Goal: Information Seeking & Learning: Learn about a topic

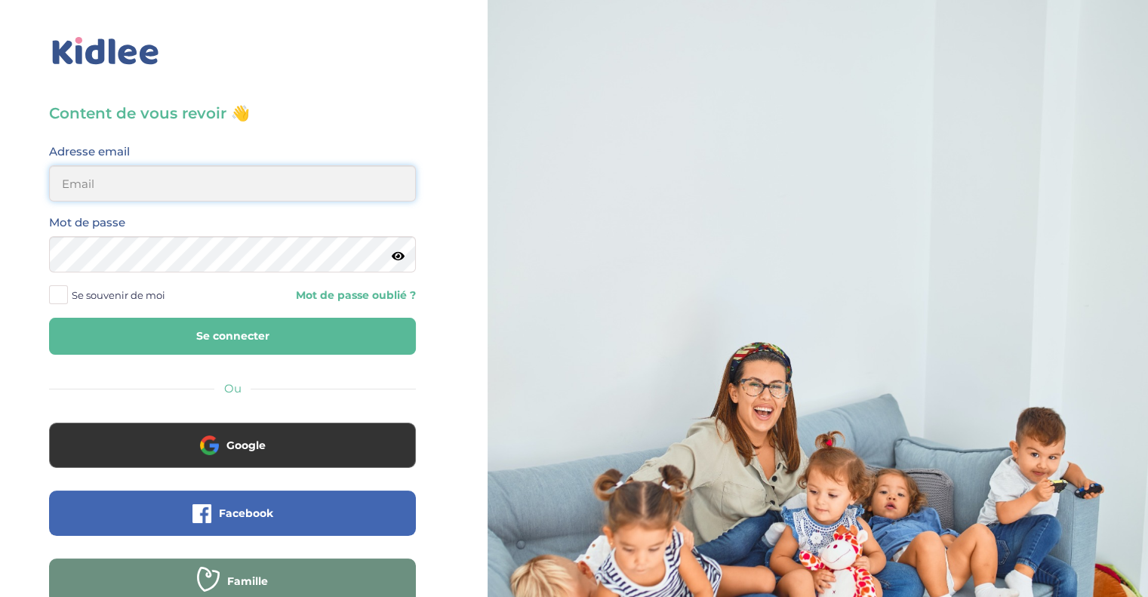
type input "morgane.jabbour@gmail.com"
click at [179, 334] on button "Se connecter" at bounding box center [232, 336] width 367 height 37
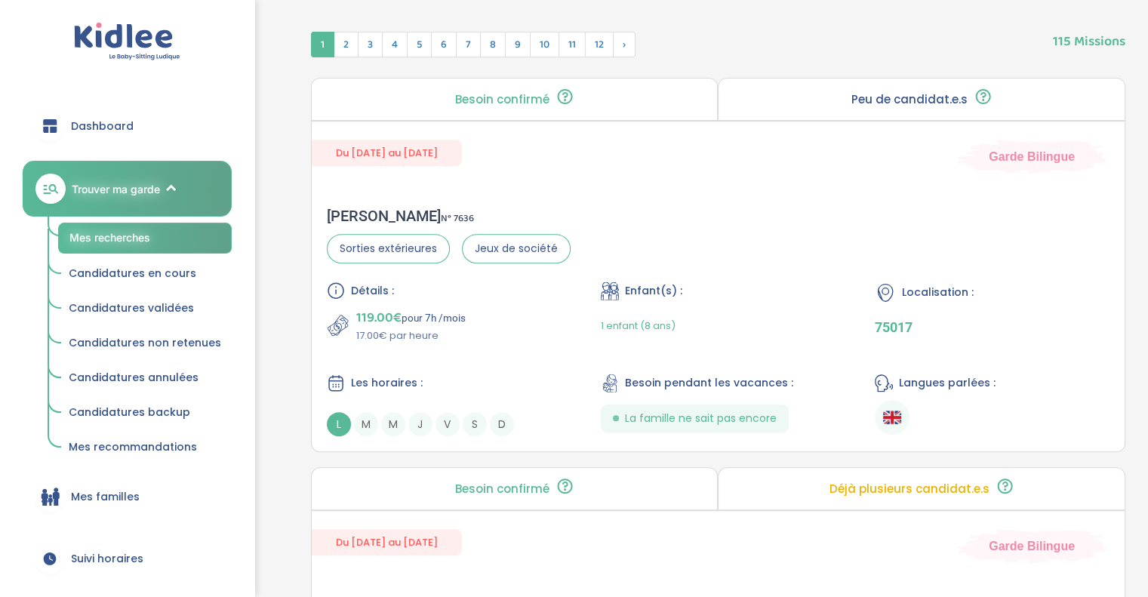
scroll to position [598, 0]
click at [629, 199] on div "Leonor V . N° 7636 Sorties extérieures Jeux de société Détails : 119.00€ pour 7…" at bounding box center [718, 321] width 813 height 260
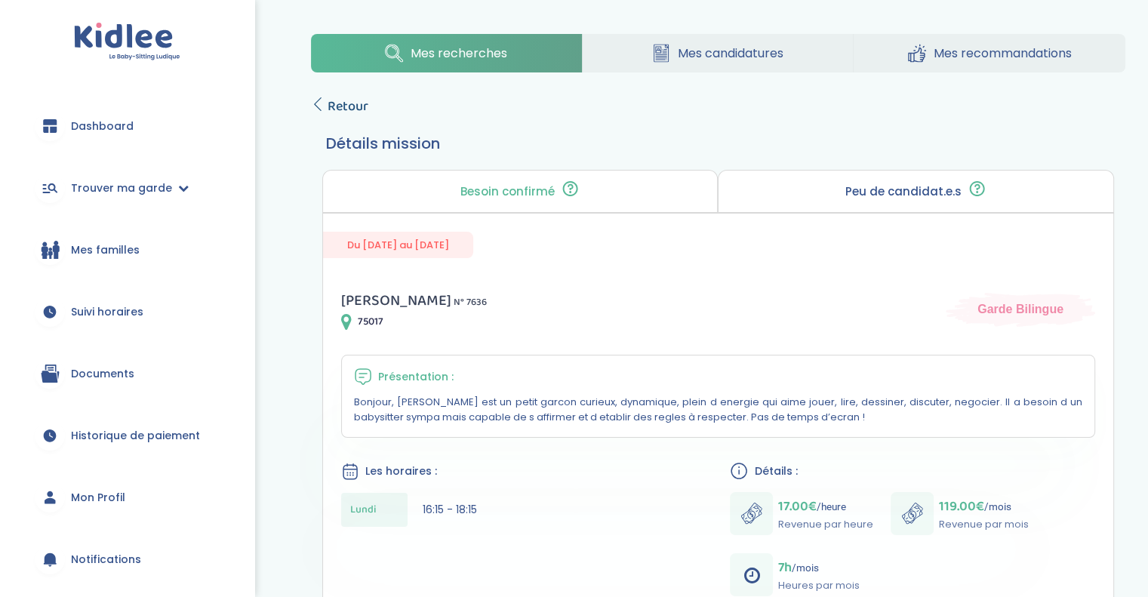
click at [329, 103] on span "Retour" at bounding box center [348, 106] width 41 height 21
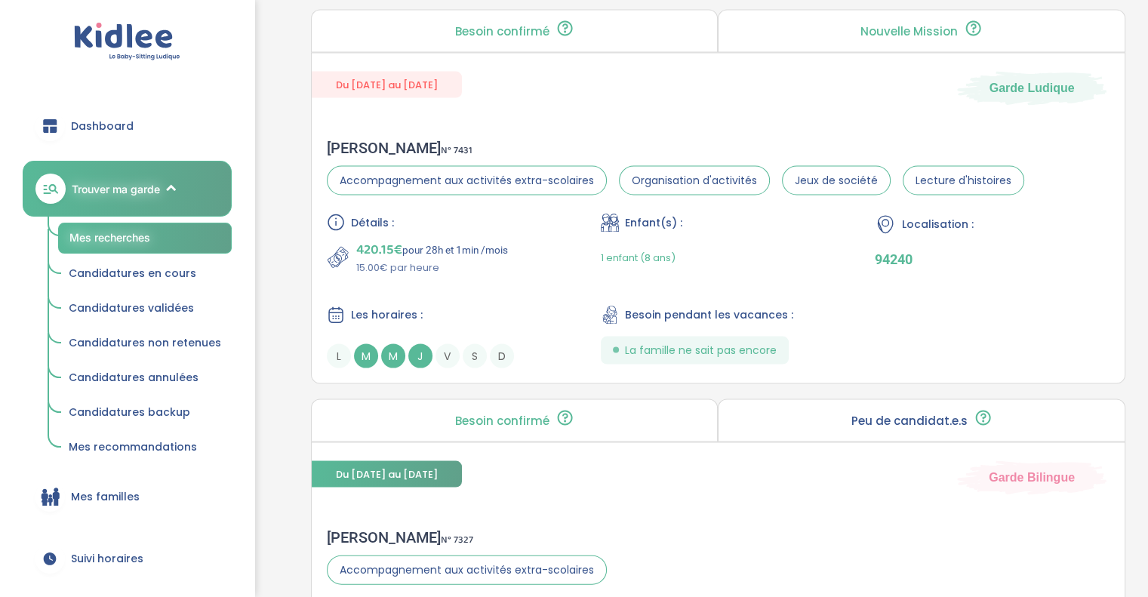
scroll to position [3042, 0]
click at [467, 262] on p "15.00€ par heure" at bounding box center [432, 269] width 152 height 15
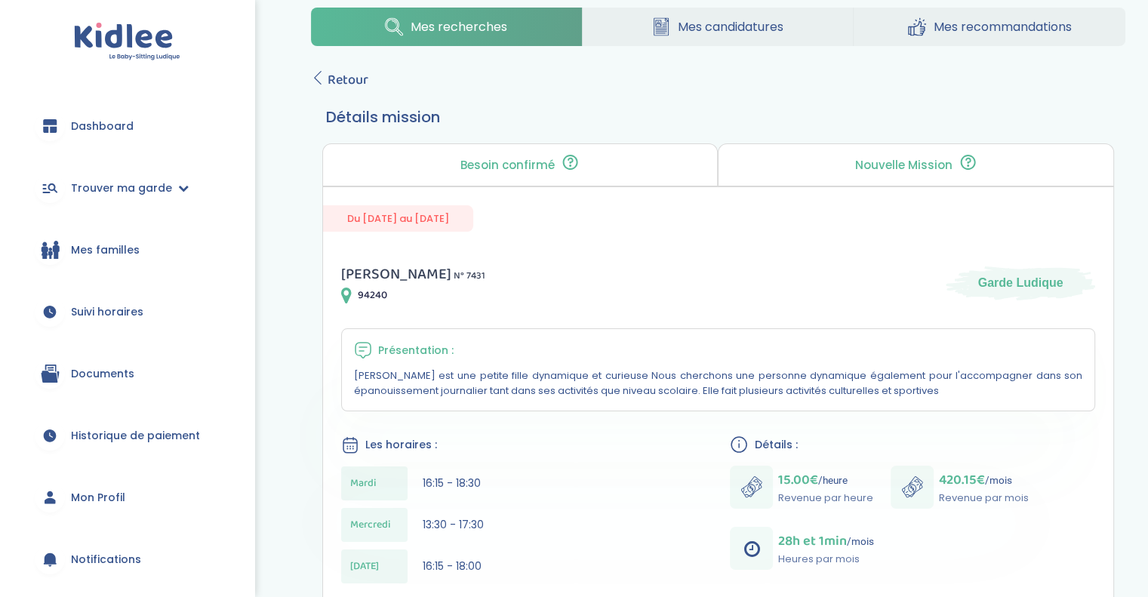
scroll to position [8, 0]
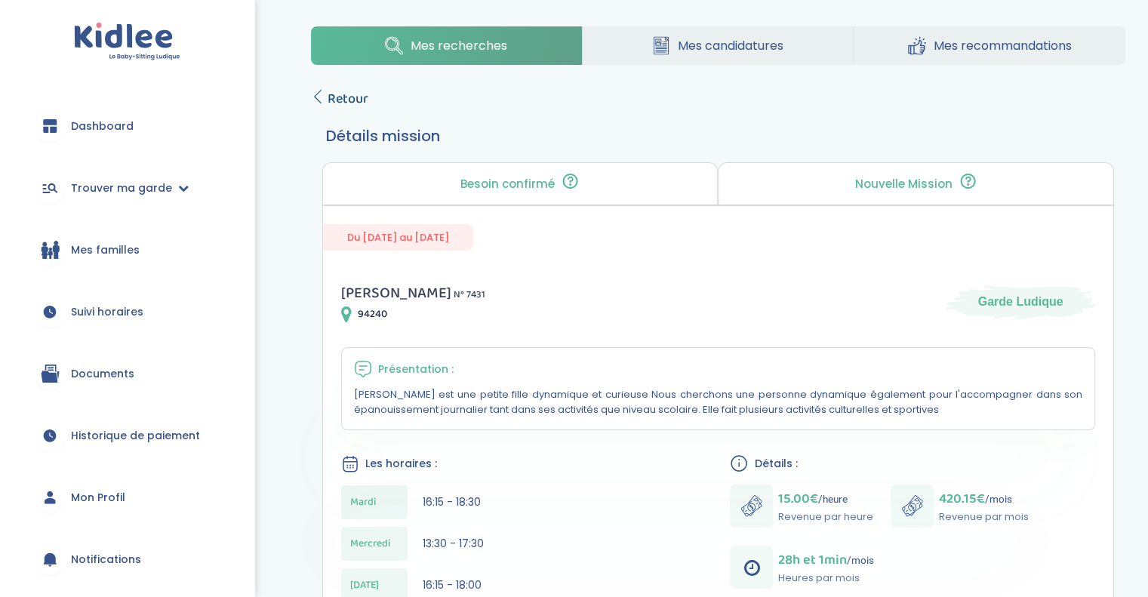
click at [344, 99] on span "Retour" at bounding box center [348, 98] width 41 height 21
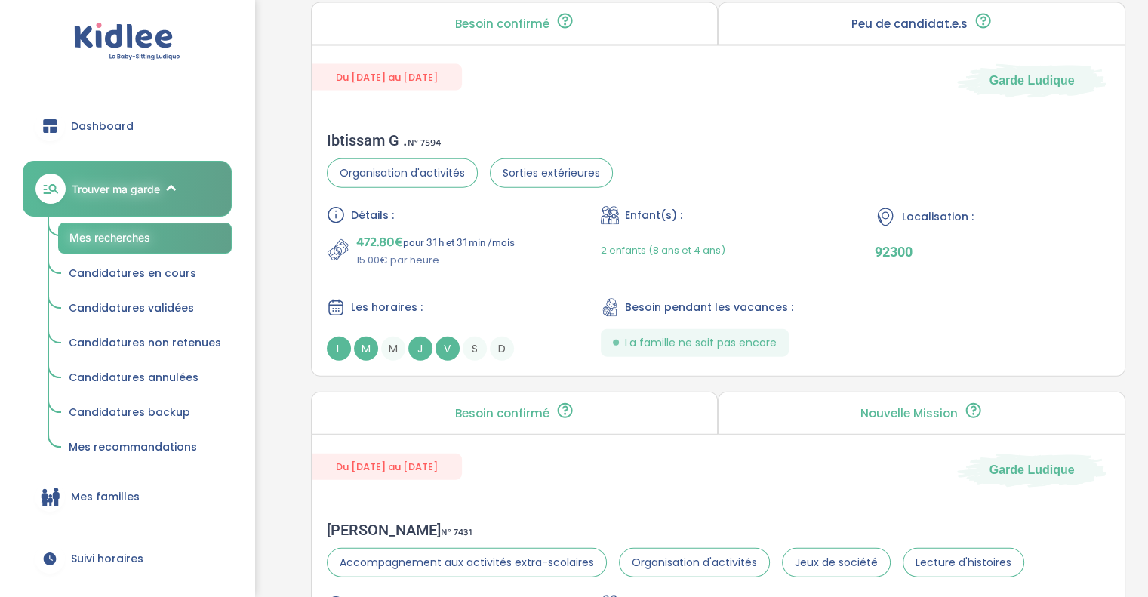
scroll to position [3441, 0]
click at [530, 115] on div "Ibtissam G . N° 7594 Organisation d'activités Sorties extérieures Détails : 472…" at bounding box center [718, 245] width 813 height 260
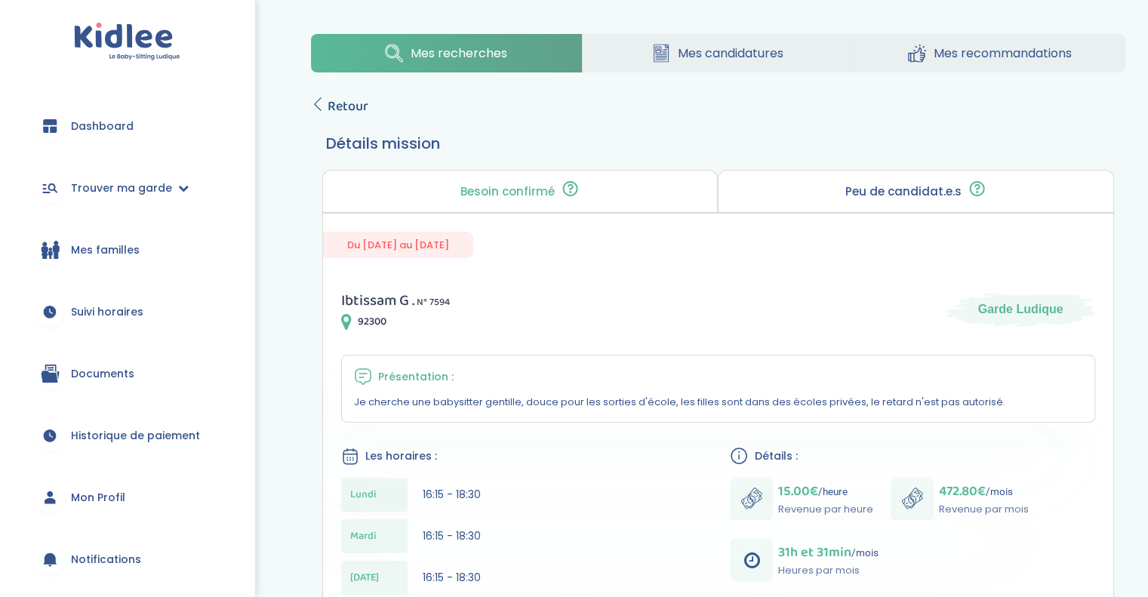
click at [347, 99] on span "Retour" at bounding box center [348, 106] width 41 height 21
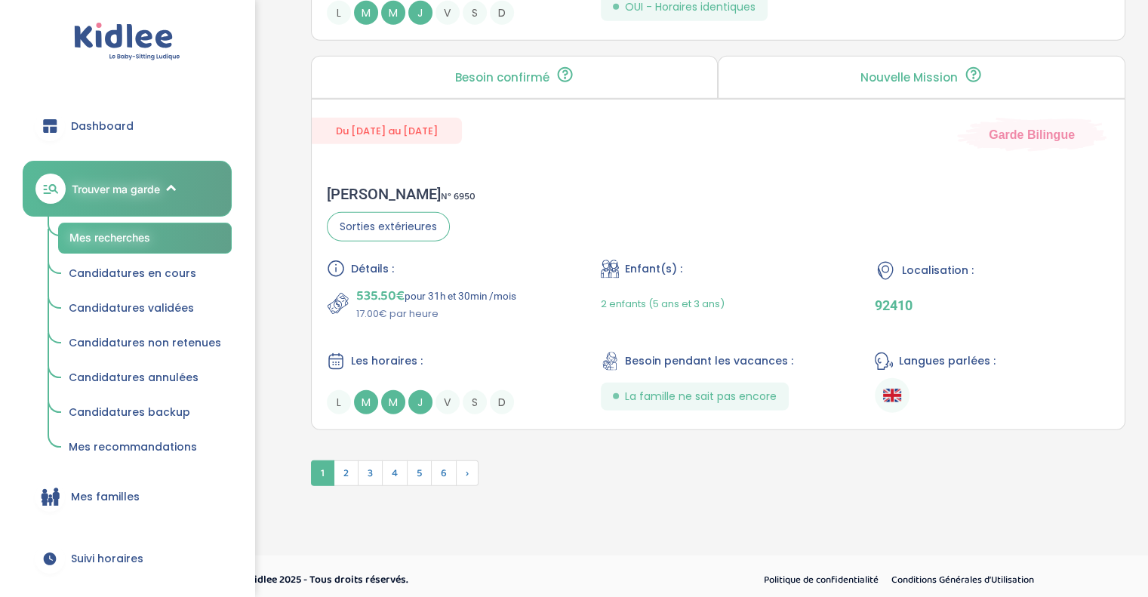
scroll to position [4127, 0]
click at [348, 461] on span "2" at bounding box center [346, 474] width 25 height 26
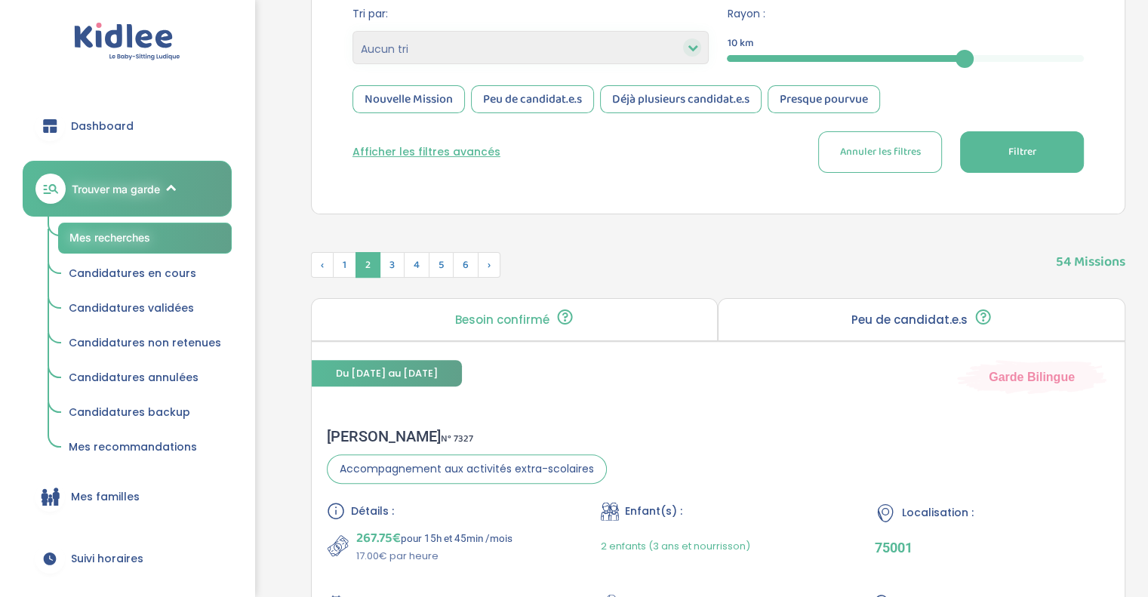
scroll to position [375, 0]
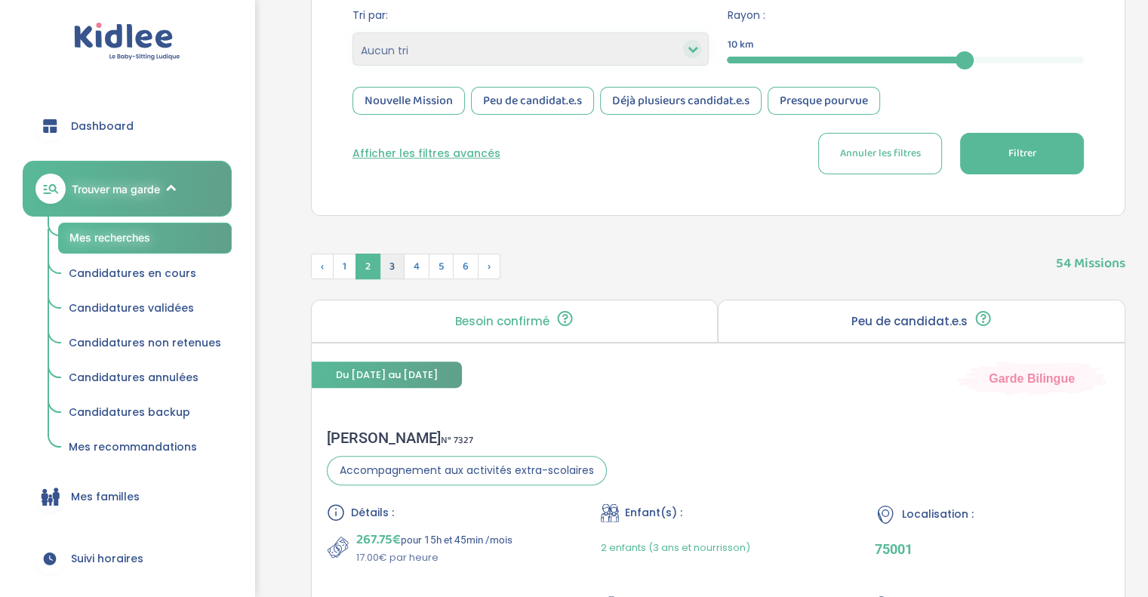
click at [397, 266] on span "3" at bounding box center [392, 267] width 25 height 26
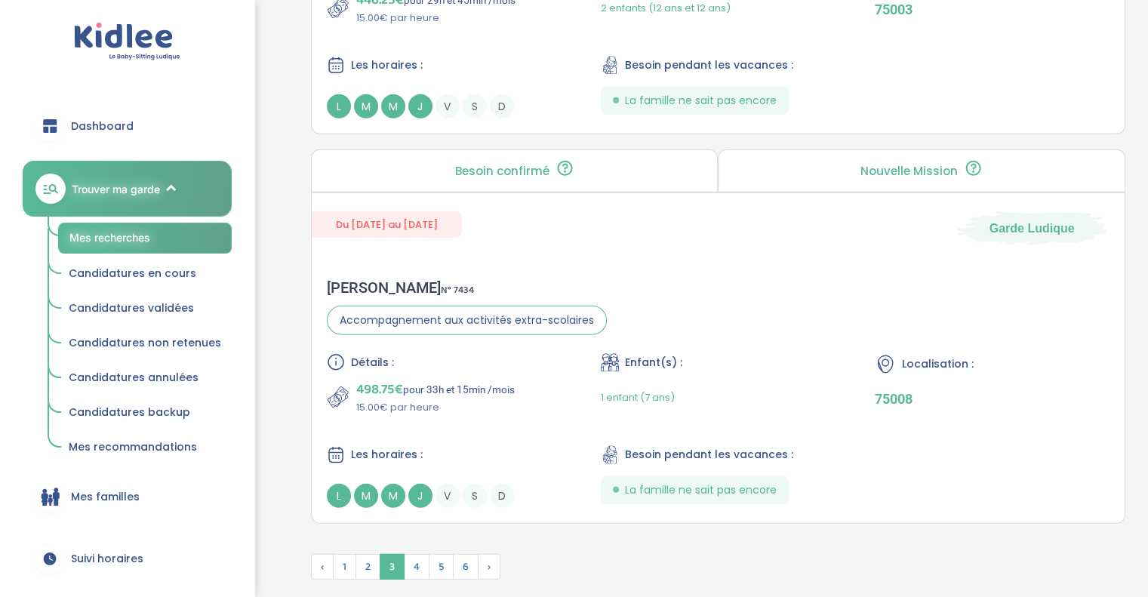
scroll to position [4165, 0]
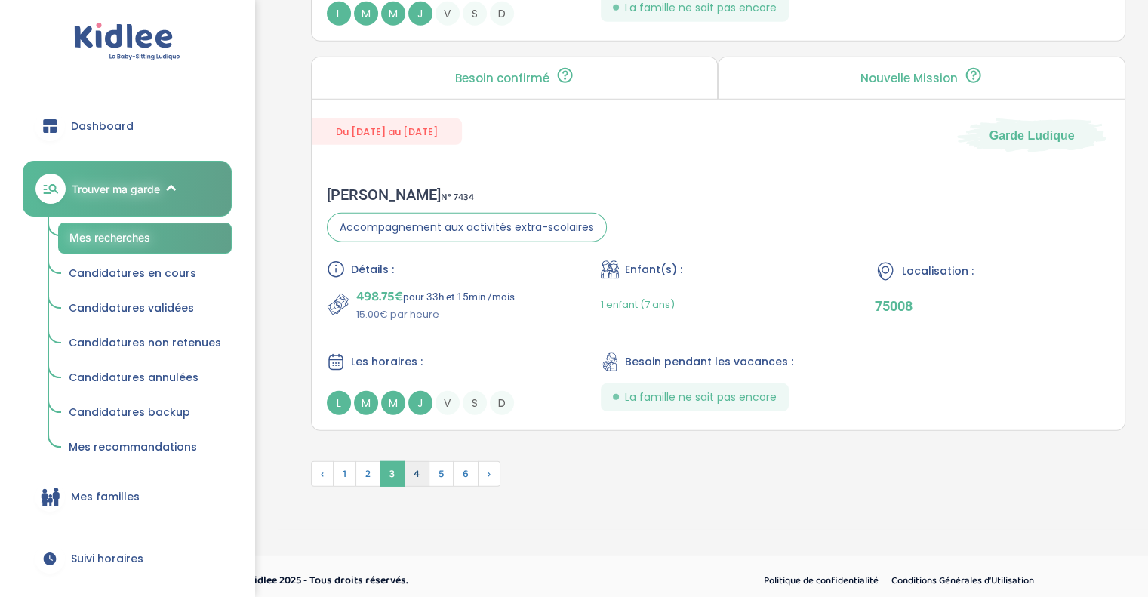
click at [420, 467] on span "4" at bounding box center [417, 474] width 26 height 26
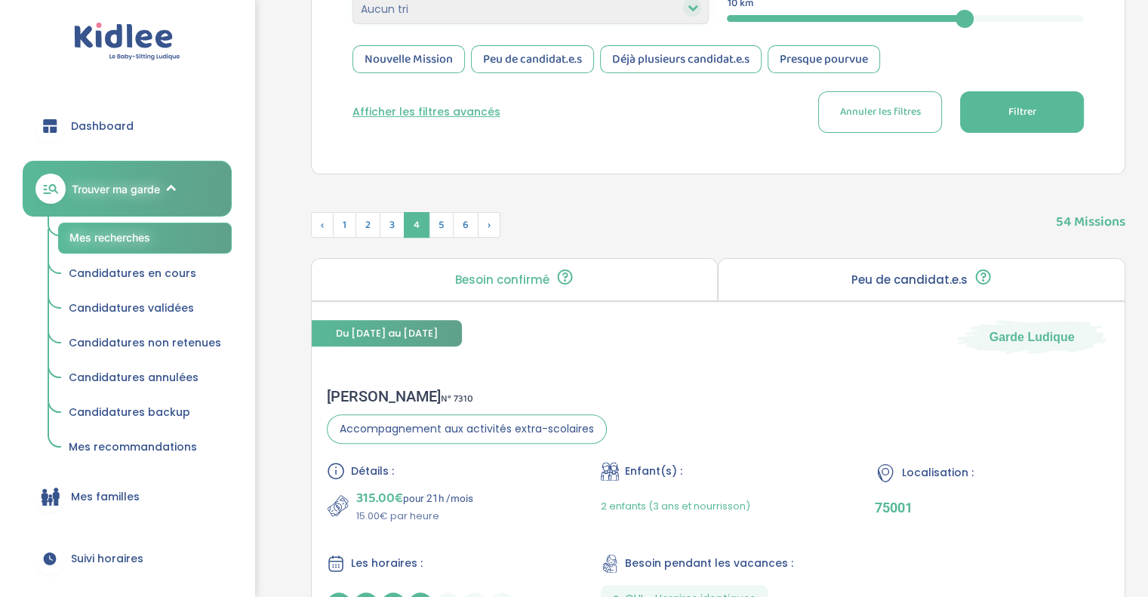
scroll to position [404, 0]
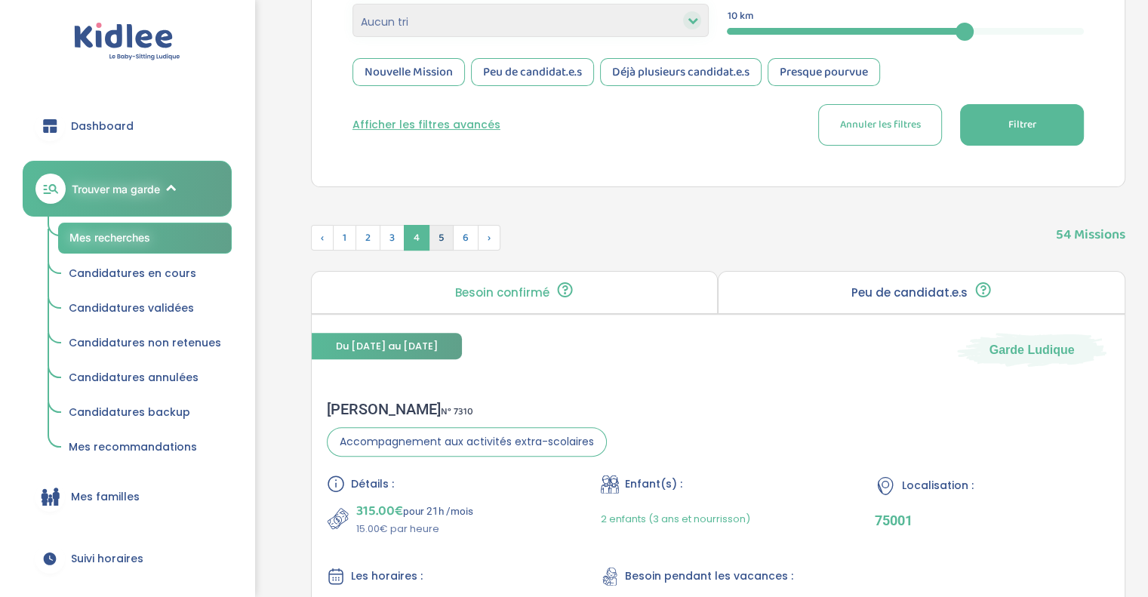
click at [439, 237] on span "5" at bounding box center [441, 238] width 25 height 26
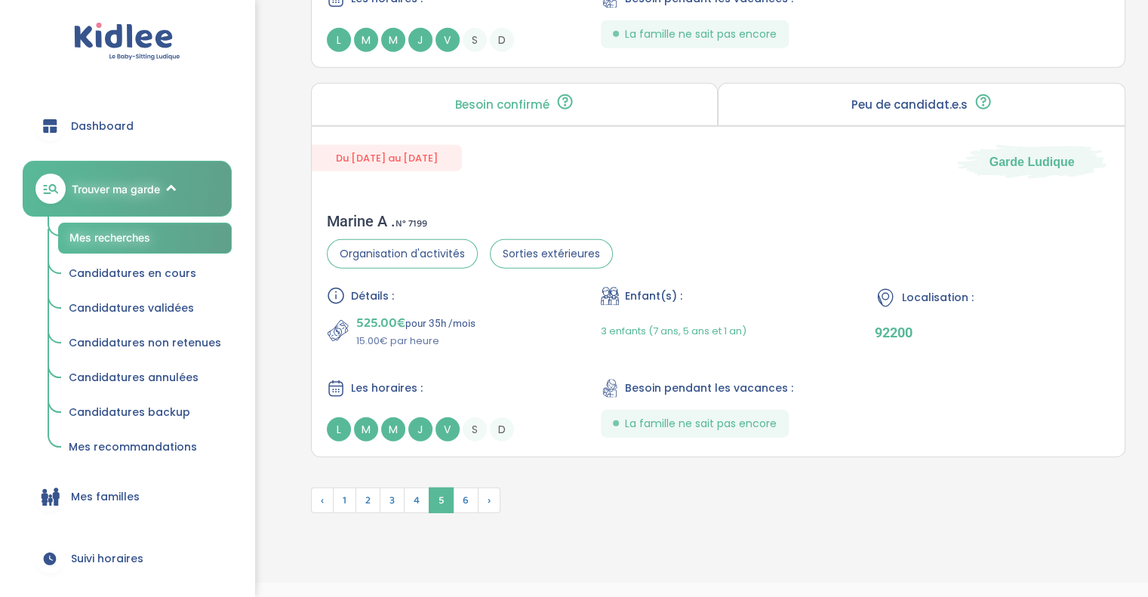
scroll to position [4165, 0]
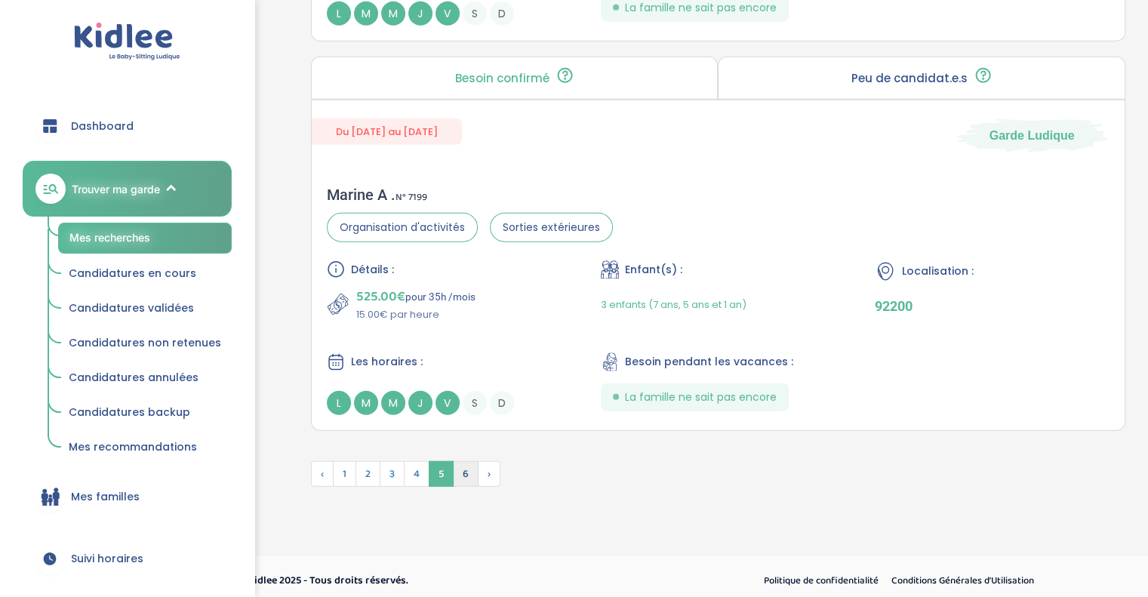
click at [462, 465] on span "6" at bounding box center [466, 474] width 26 height 26
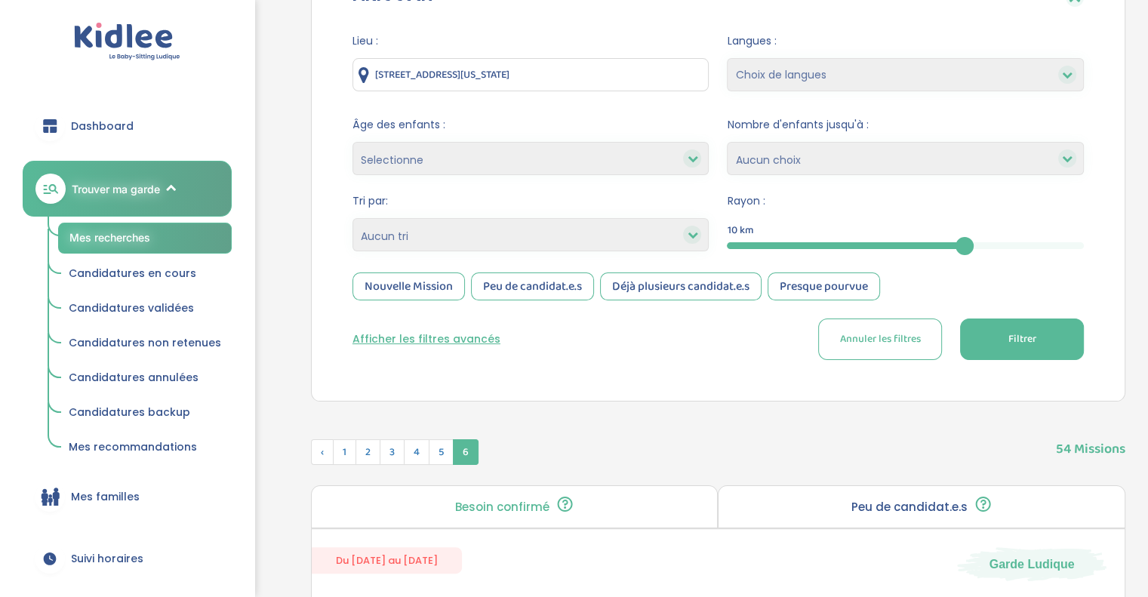
scroll to position [289, 0]
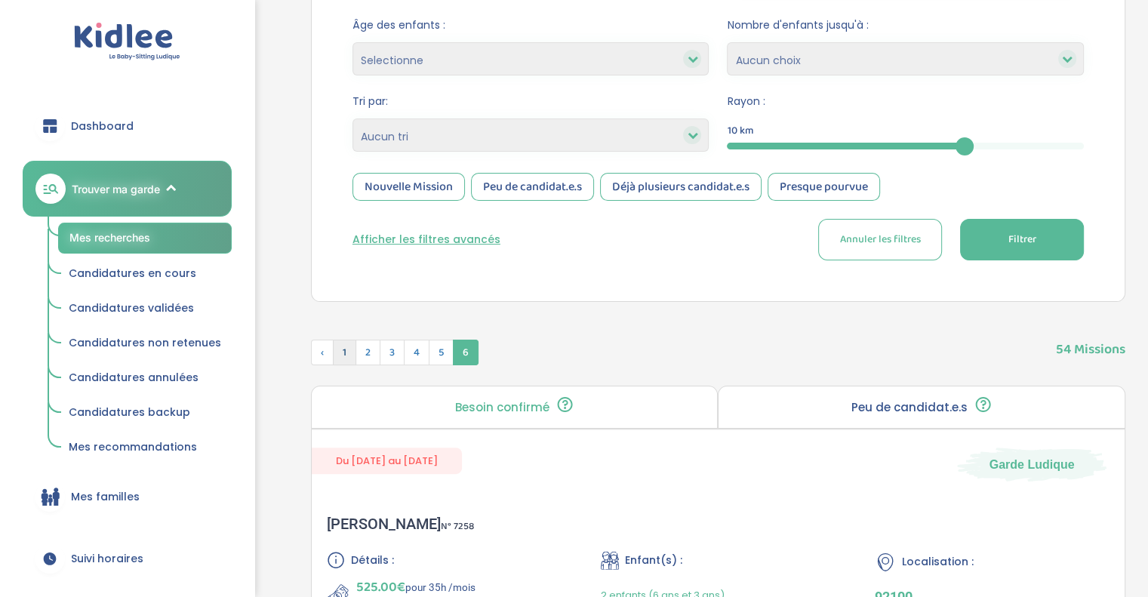
click at [344, 354] on span "1" at bounding box center [344, 353] width 23 height 26
